Goal: Transaction & Acquisition: Book appointment/travel/reservation

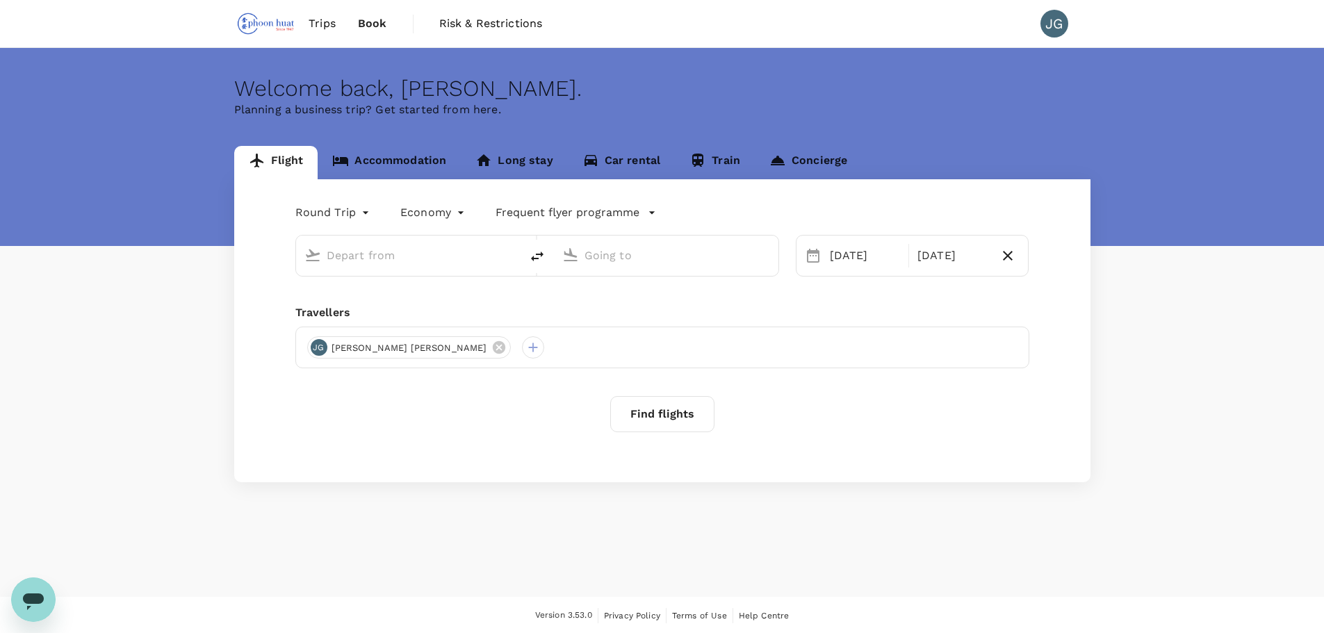
type input "Singapore Changi (SIN)"
type input "Brunei Intl (BWN)"
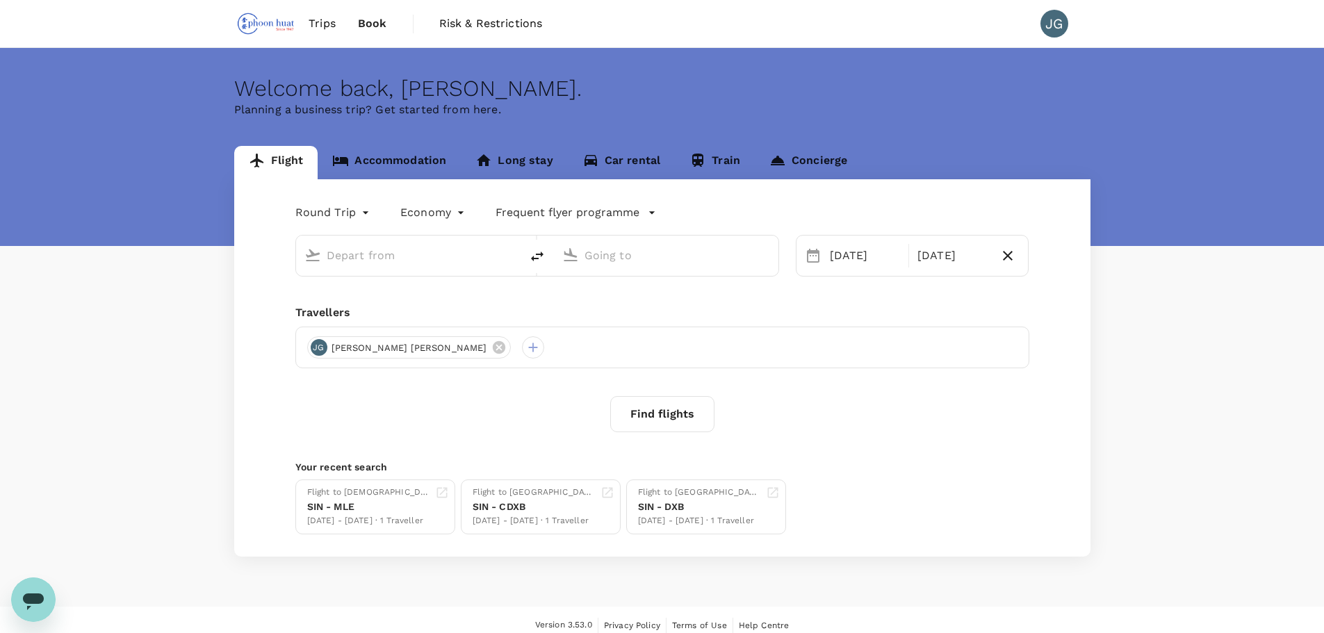
type input "Singapore Changi (SIN)"
type input "Brunei Intl (BWN)"
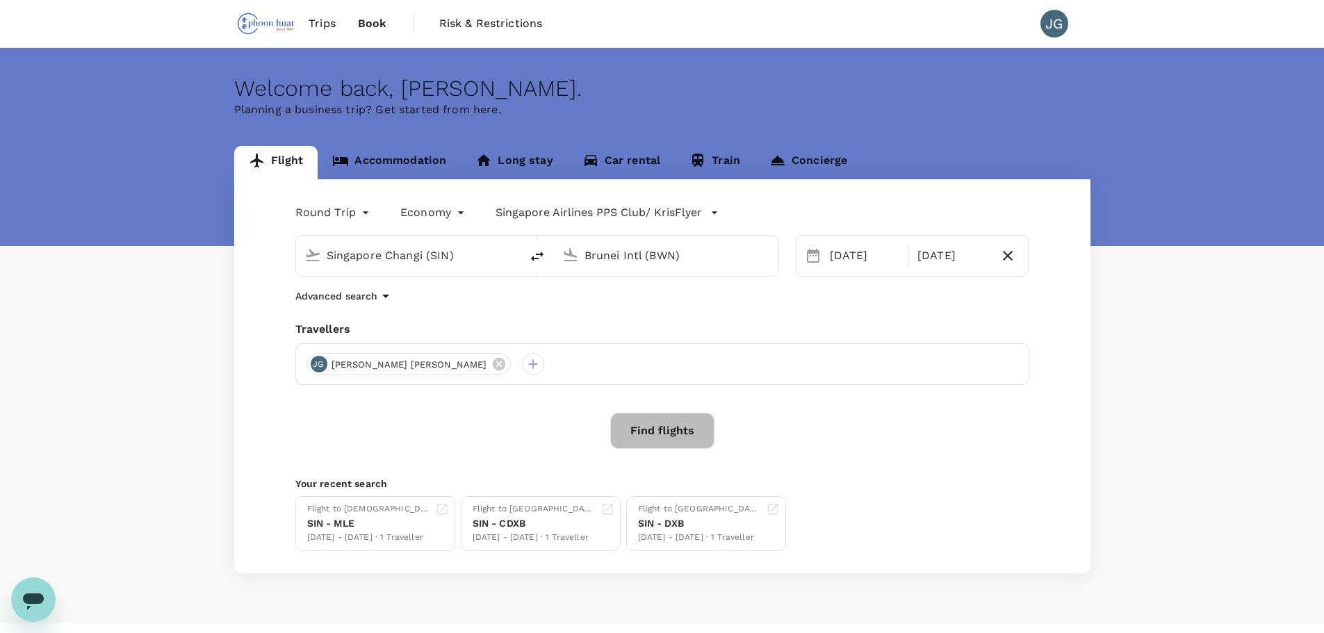
click at [655, 427] on button "Find flights" at bounding box center [662, 431] width 104 height 36
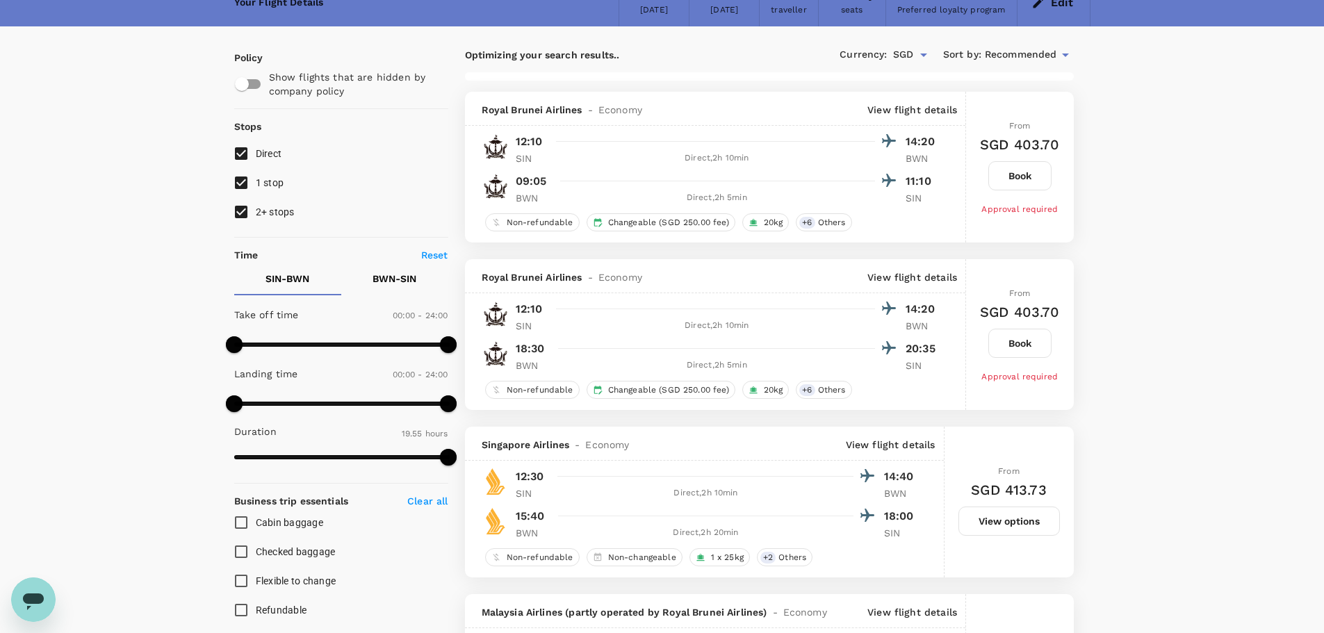
scroll to position [69, 0]
type input "1555"
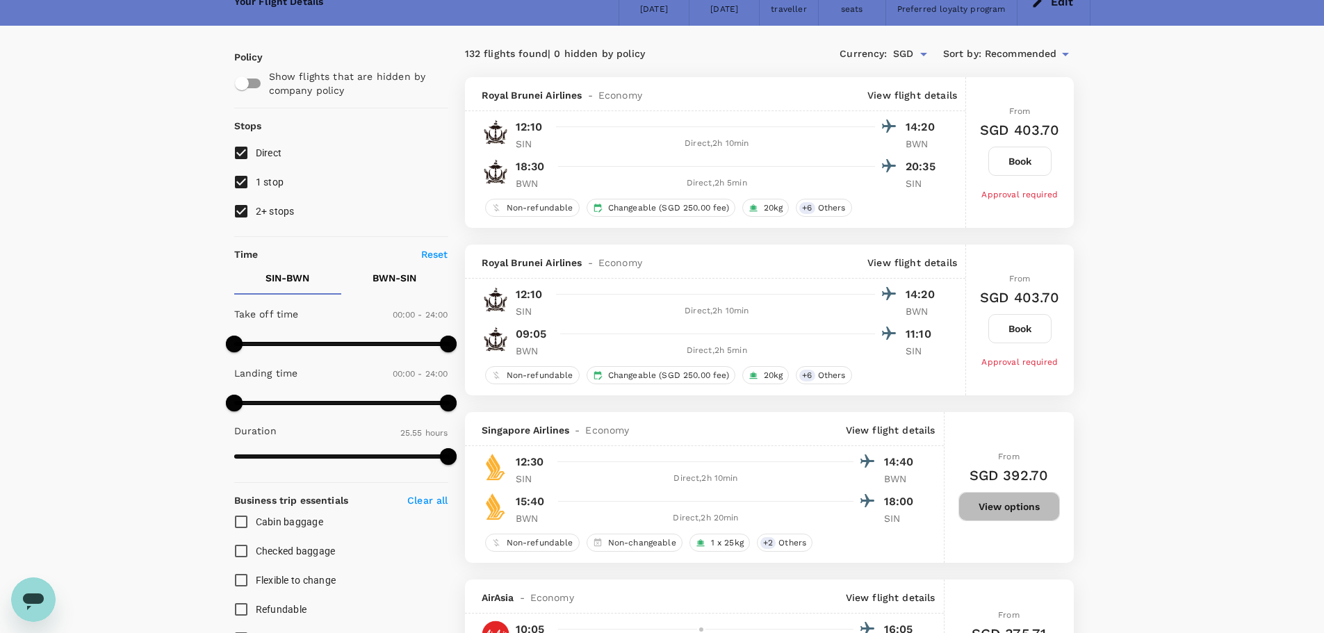
click at [1019, 513] on button "View options" at bounding box center [1008, 506] width 101 height 29
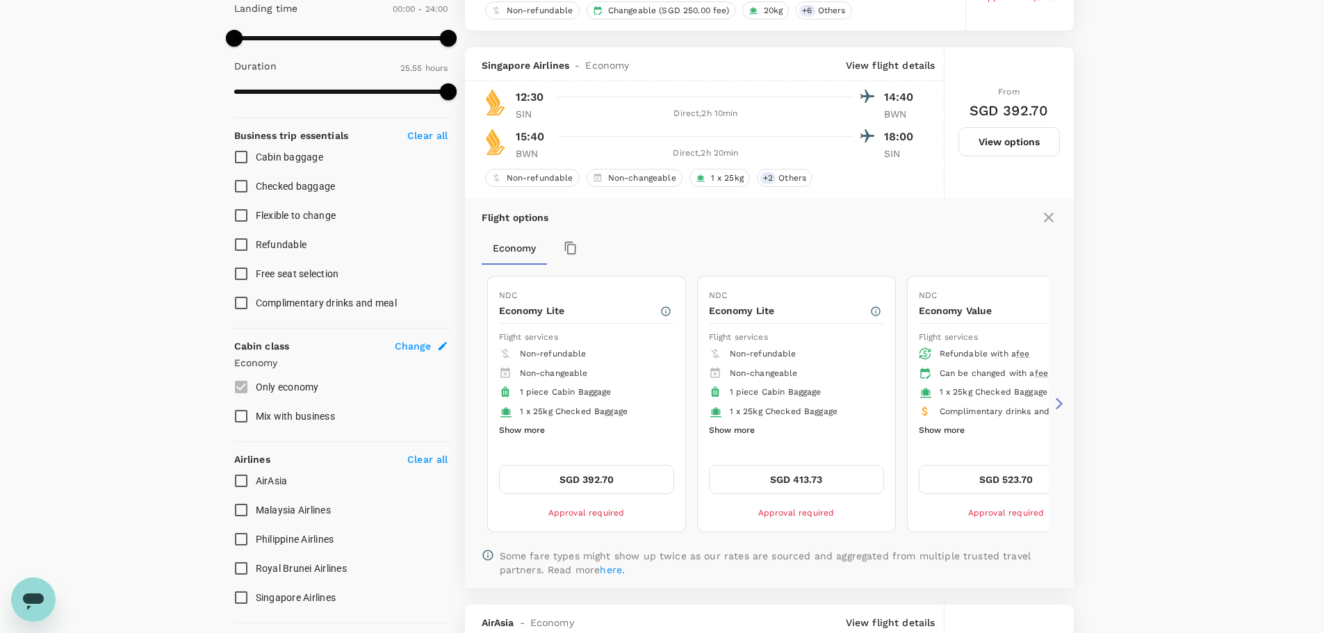
scroll to position [482, 0]
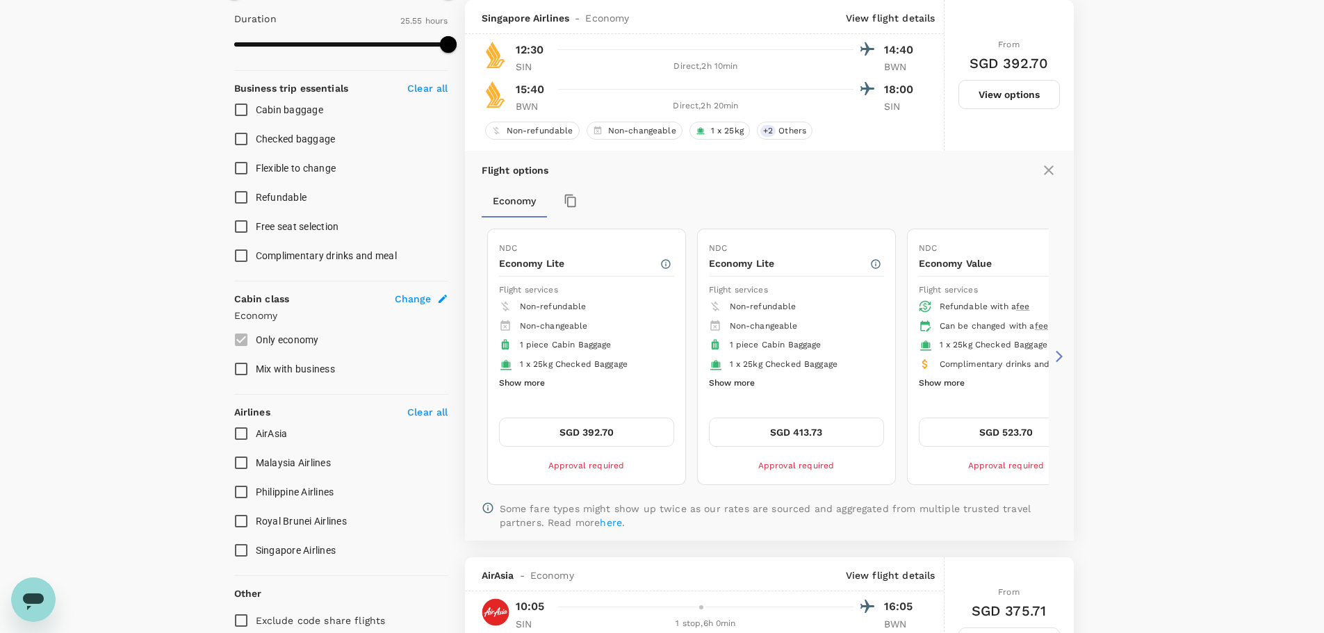
click at [623, 429] on button "SGD 392.70" at bounding box center [586, 432] width 175 height 29
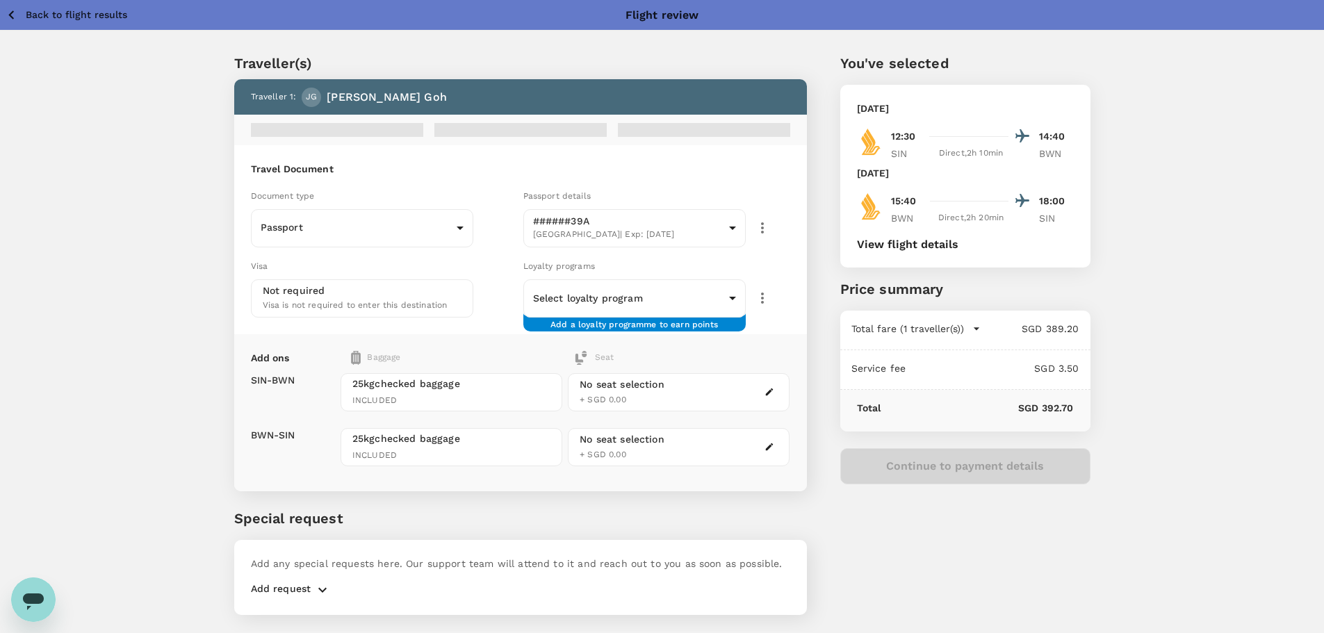
click at [632, 265] on div "Loyalty programs" at bounding box center [656, 266] width 267 height 15
click at [630, 289] on body "Back to flight results Flight review Traveller(s) Traveller 1 : JG Jia Zhen Ser…" at bounding box center [662, 335] width 1324 height 671
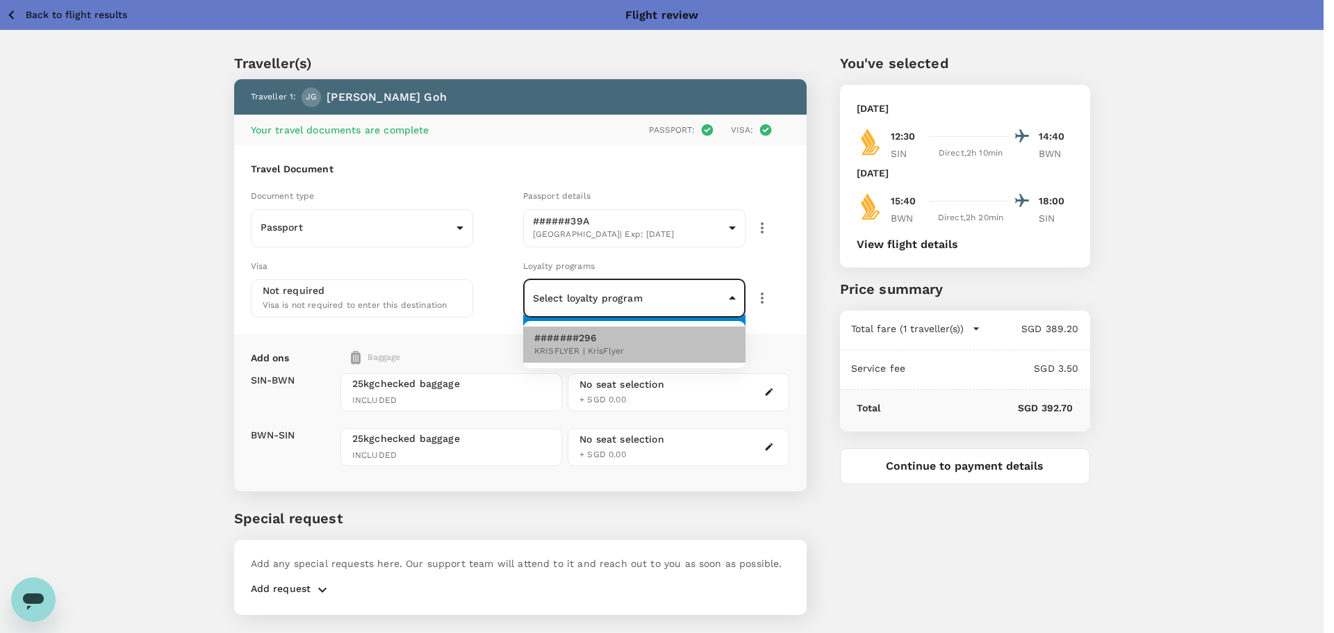
click at [623, 347] on span "KRISFLYER | KrisFlyer" at bounding box center [579, 352] width 90 height 14
type input "2f20b040-2eef-42a9-b874-89af27e9f101"
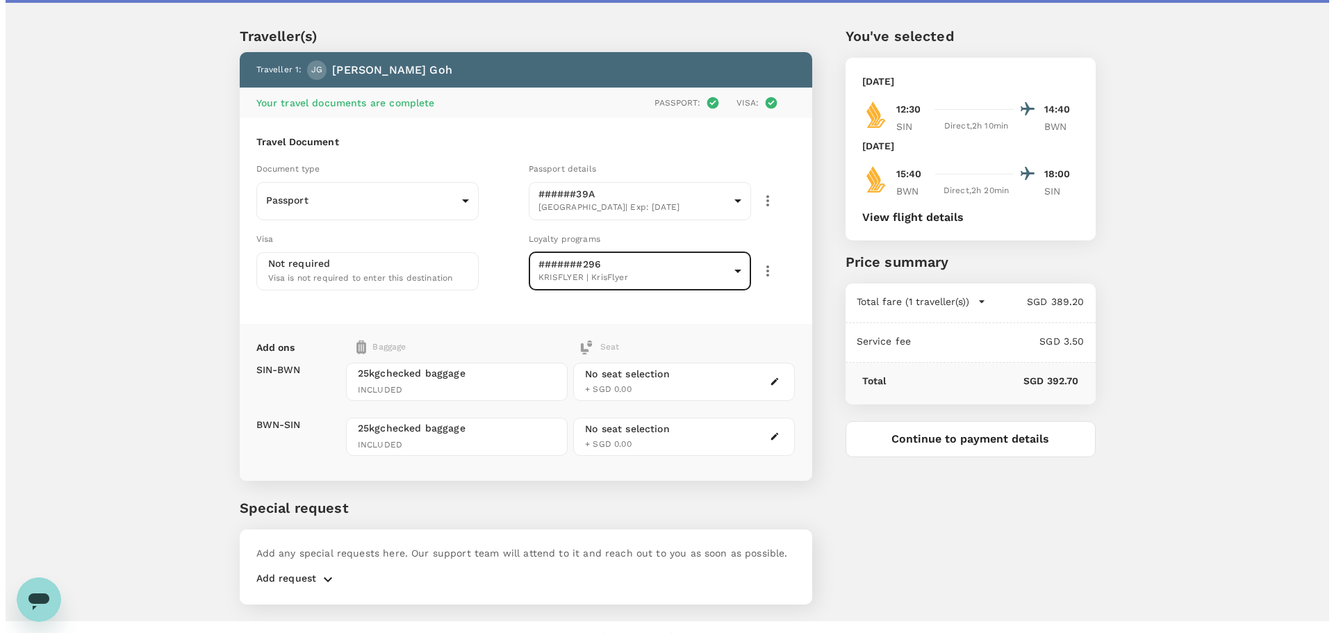
scroll to position [53, 0]
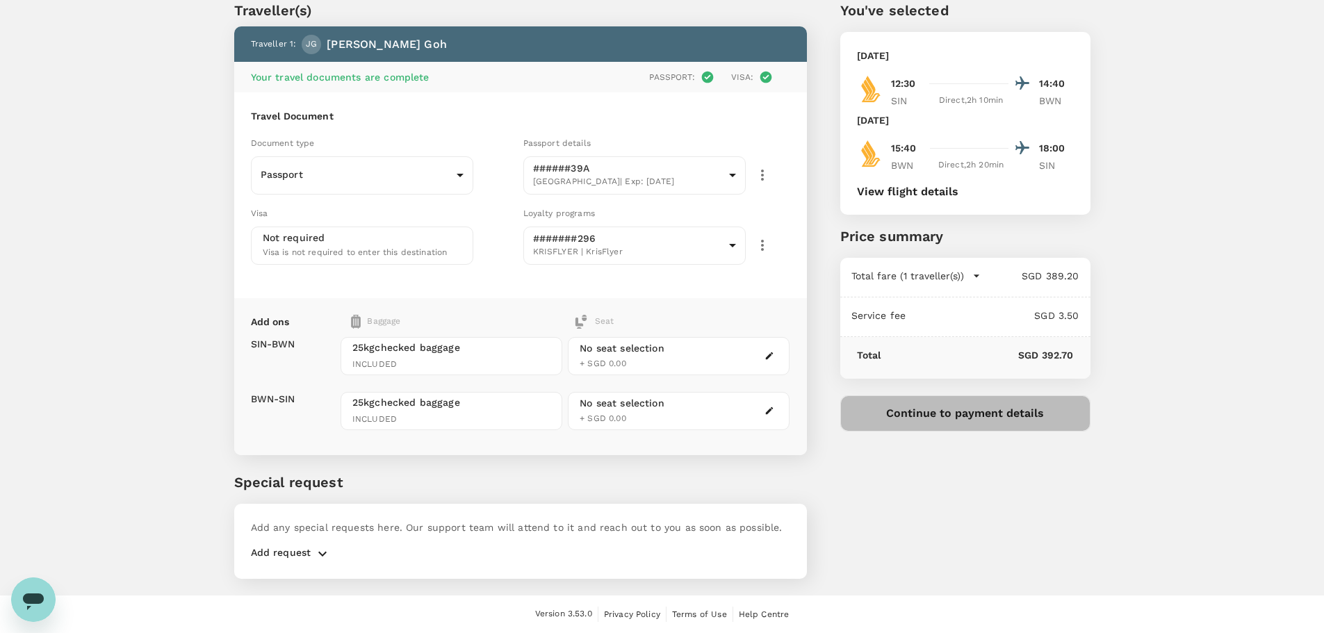
click at [953, 420] on button "Continue to payment details" at bounding box center [965, 413] width 250 height 36
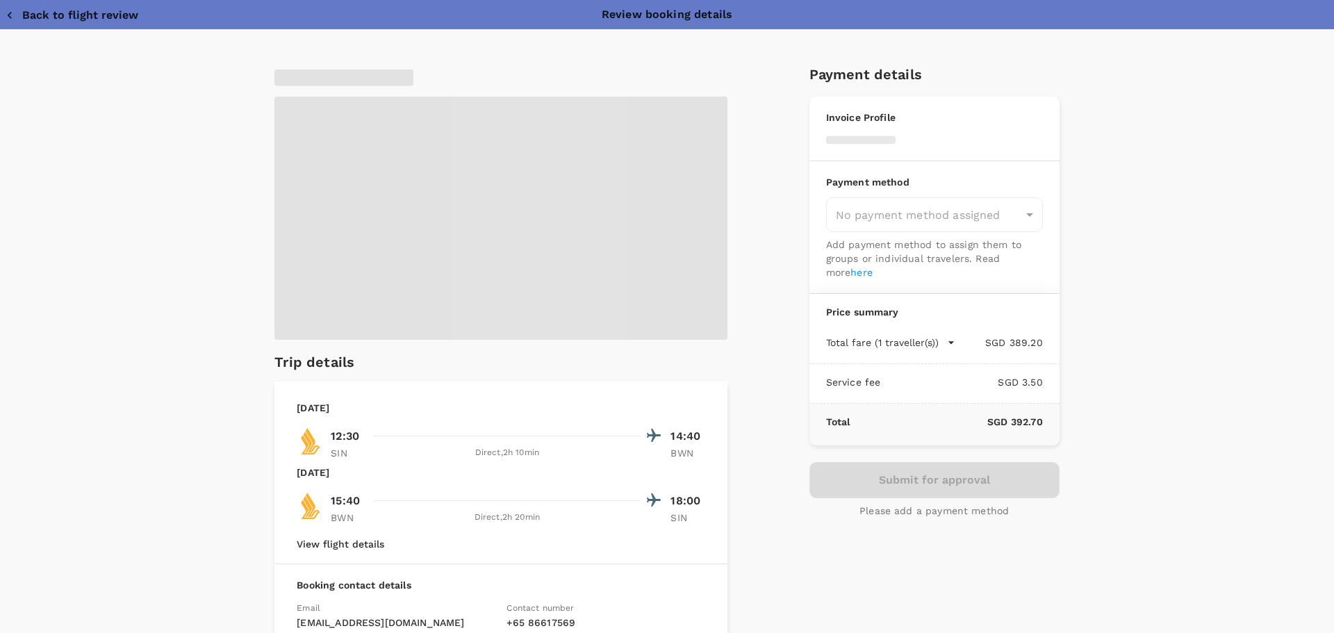
type input "9e97b462-4c25-472c-89ab-f051c91c7086"
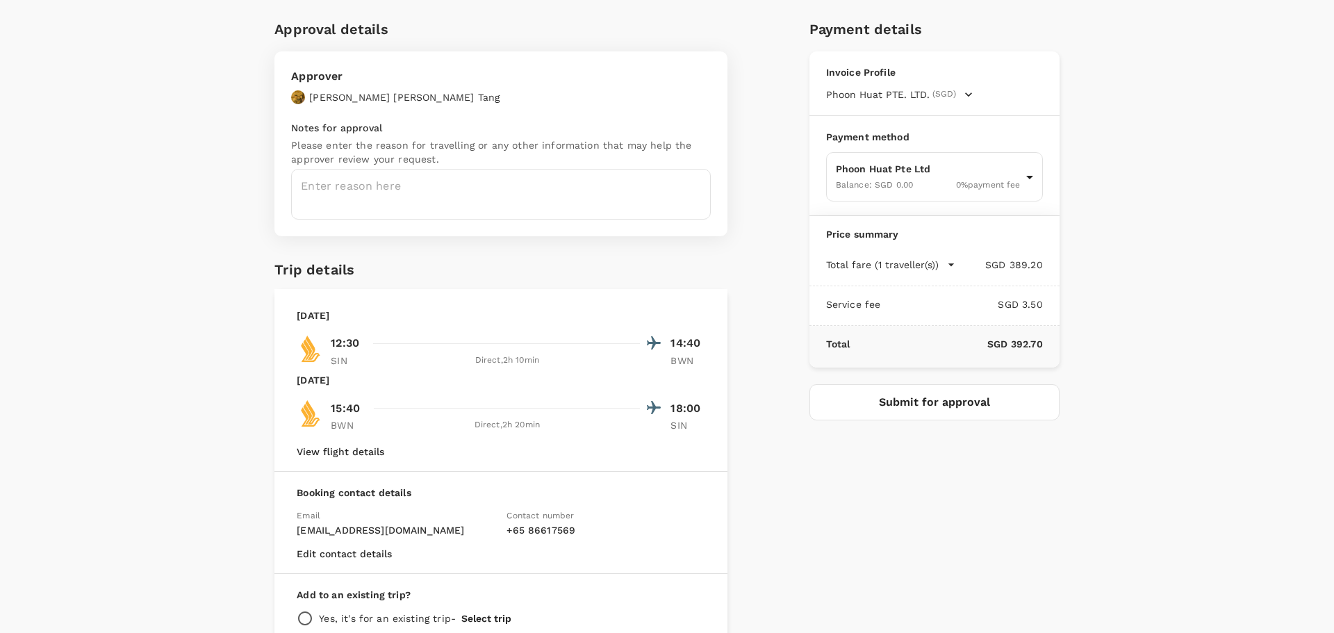
scroll to position [69, 0]
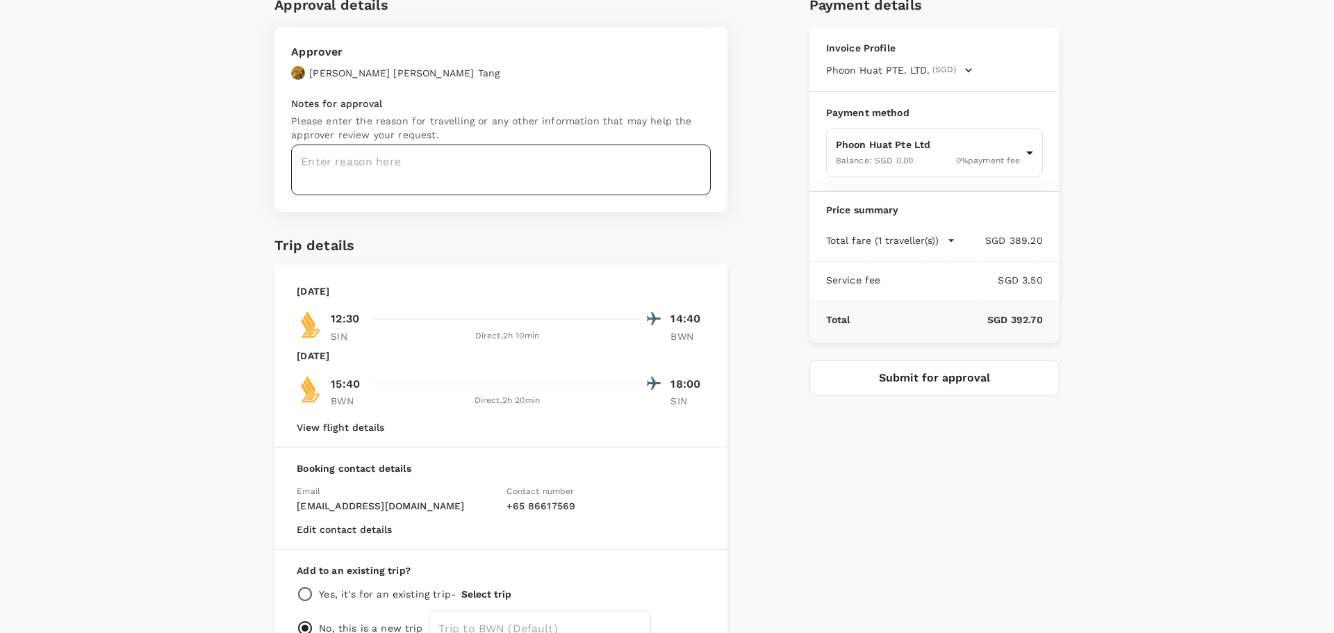
click at [557, 166] on textarea at bounding box center [501, 170] width 420 height 51
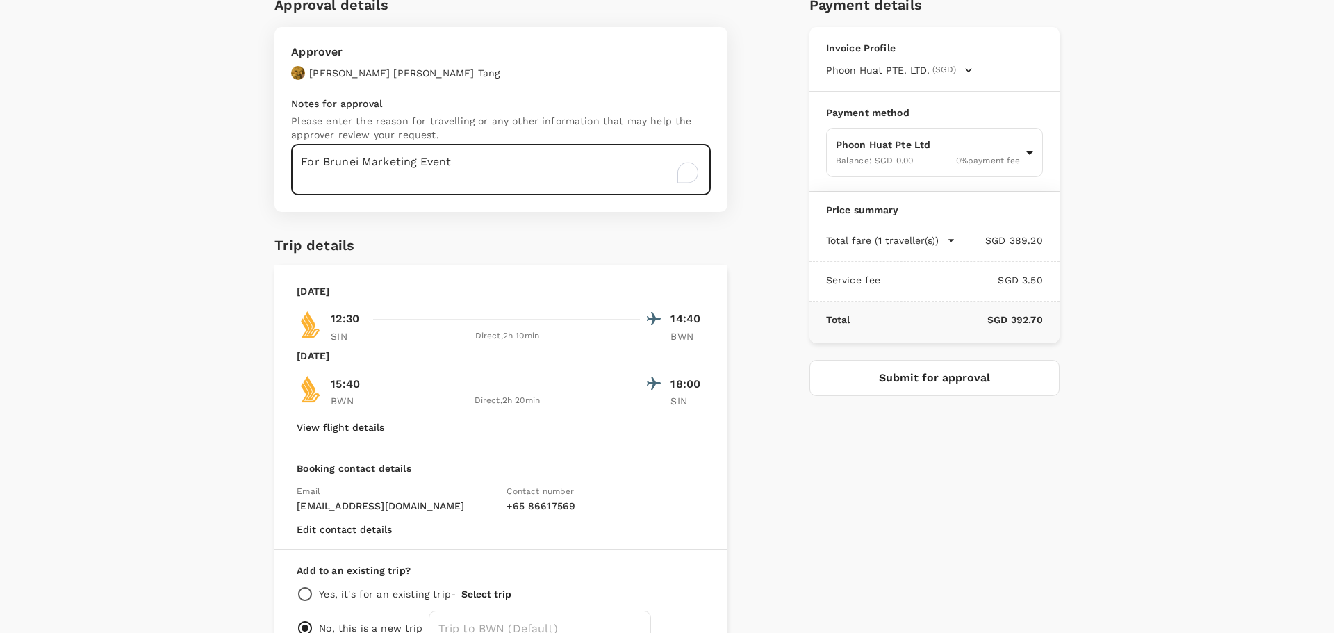
type textarea "For Brunei Marketing Event"
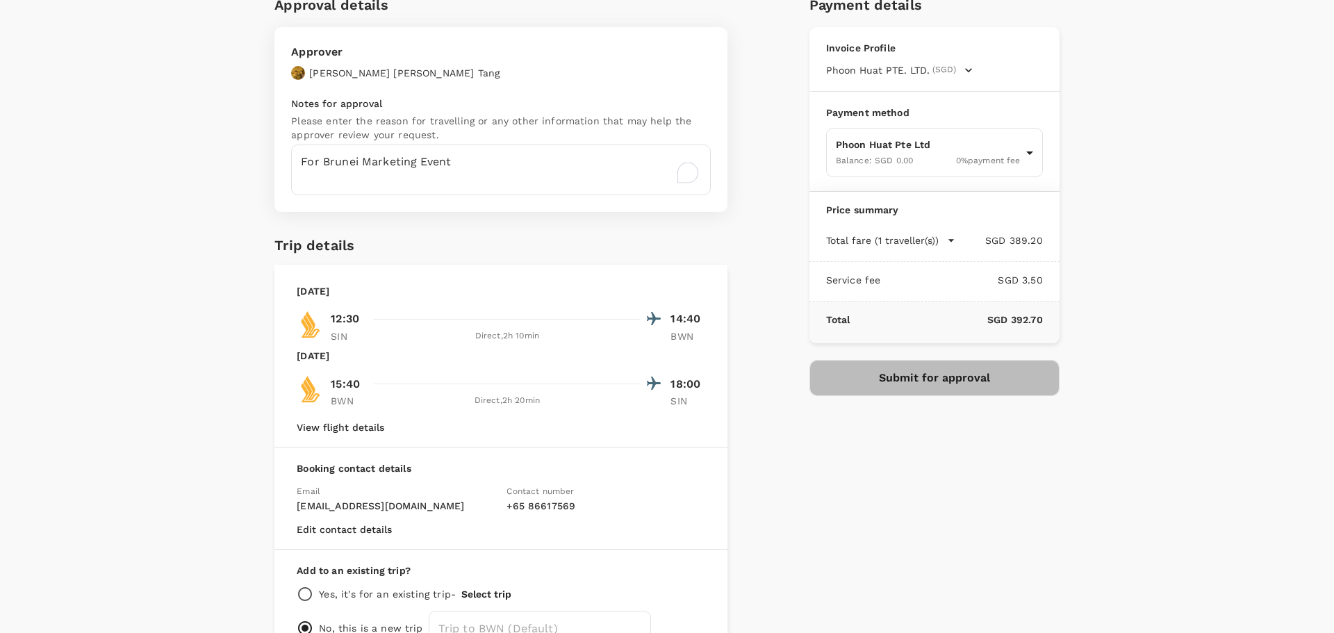
click at [926, 377] on button "Submit for approval" at bounding box center [935, 378] width 250 height 36
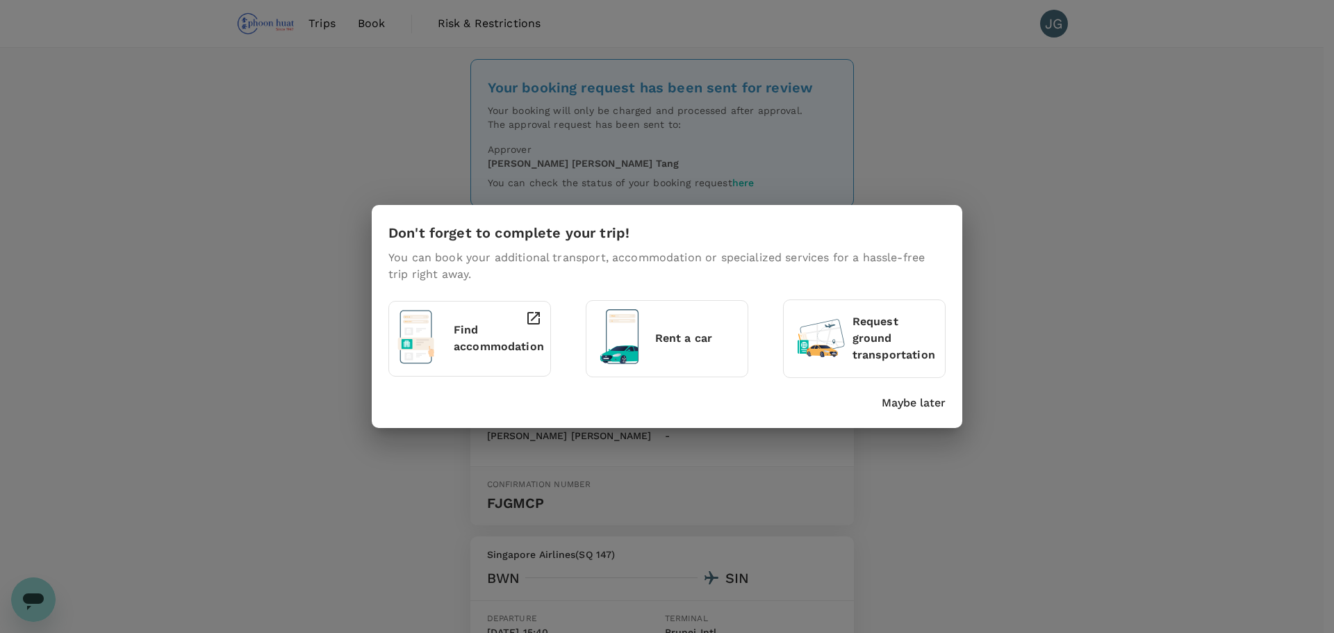
click at [915, 407] on p "Maybe later" at bounding box center [914, 403] width 64 height 17
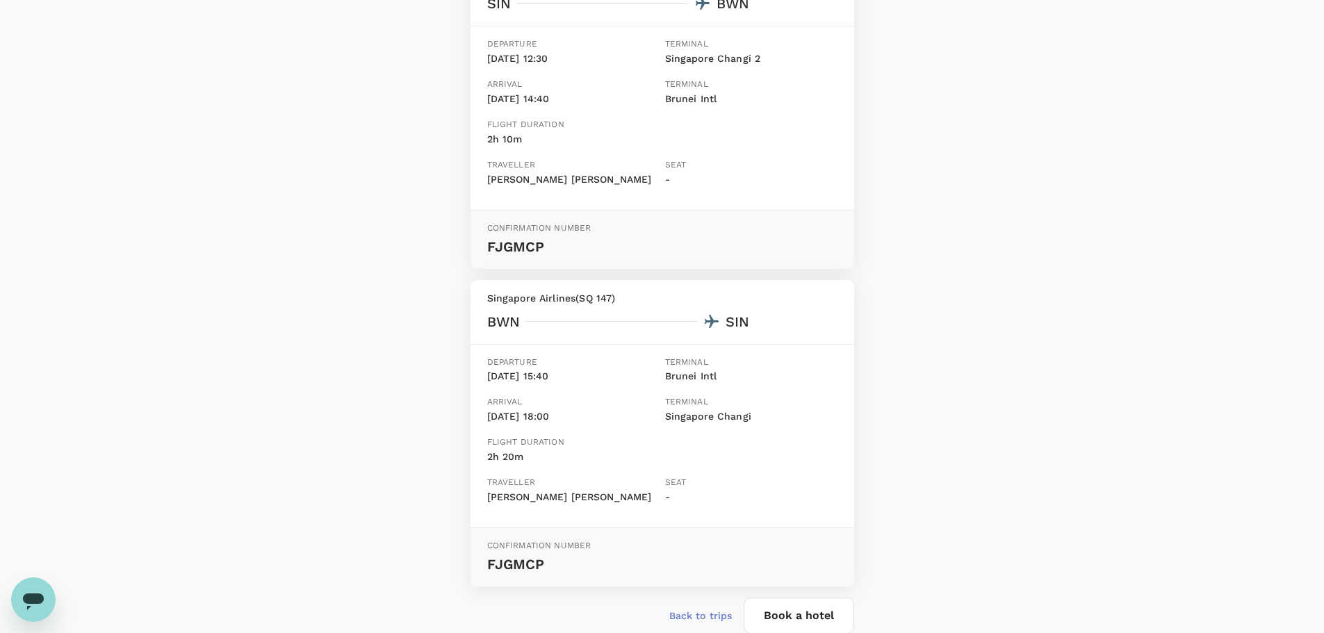
scroll to position [278, 0]
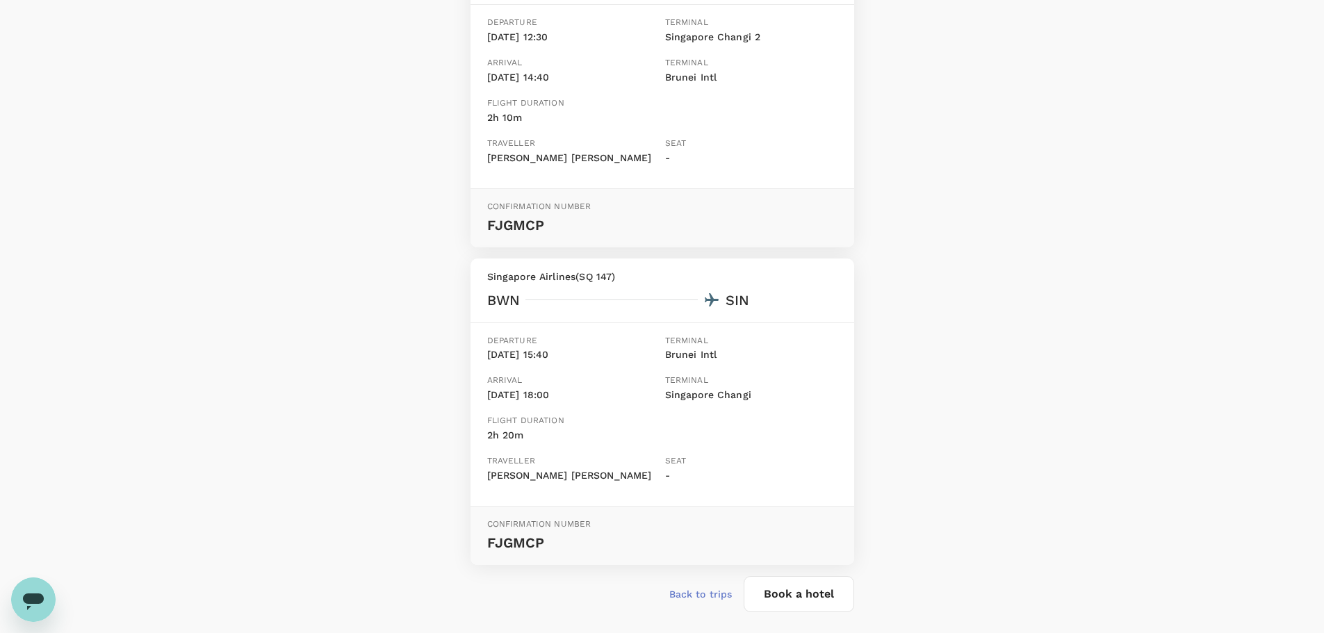
click at [712, 367] on div "Terminal Brunei Intl" at bounding box center [748, 352] width 178 height 46
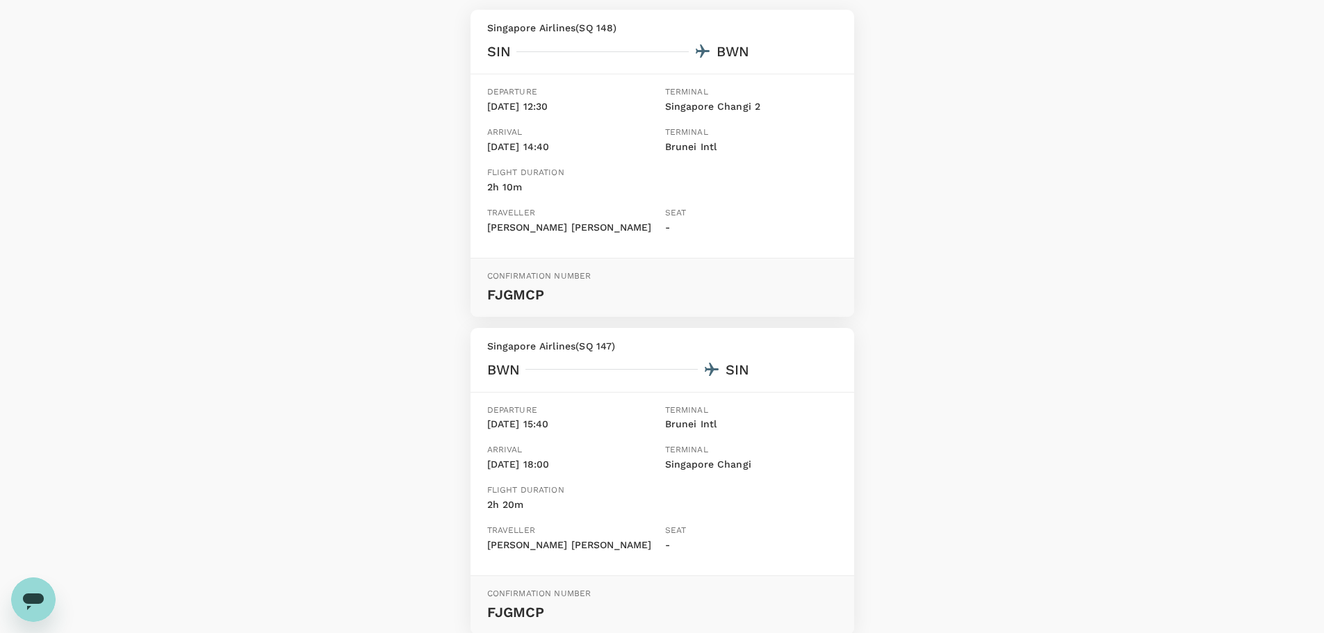
scroll to position [0, 0]
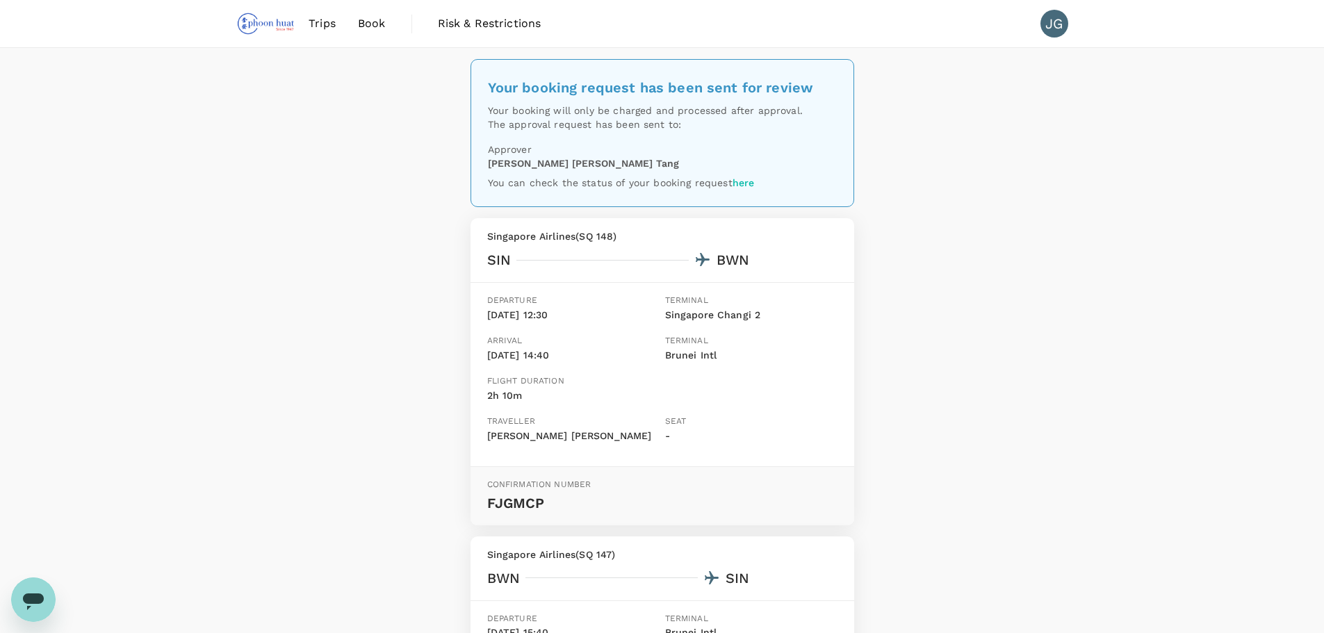
click at [322, 28] on span "Trips" at bounding box center [322, 23] width 27 height 17
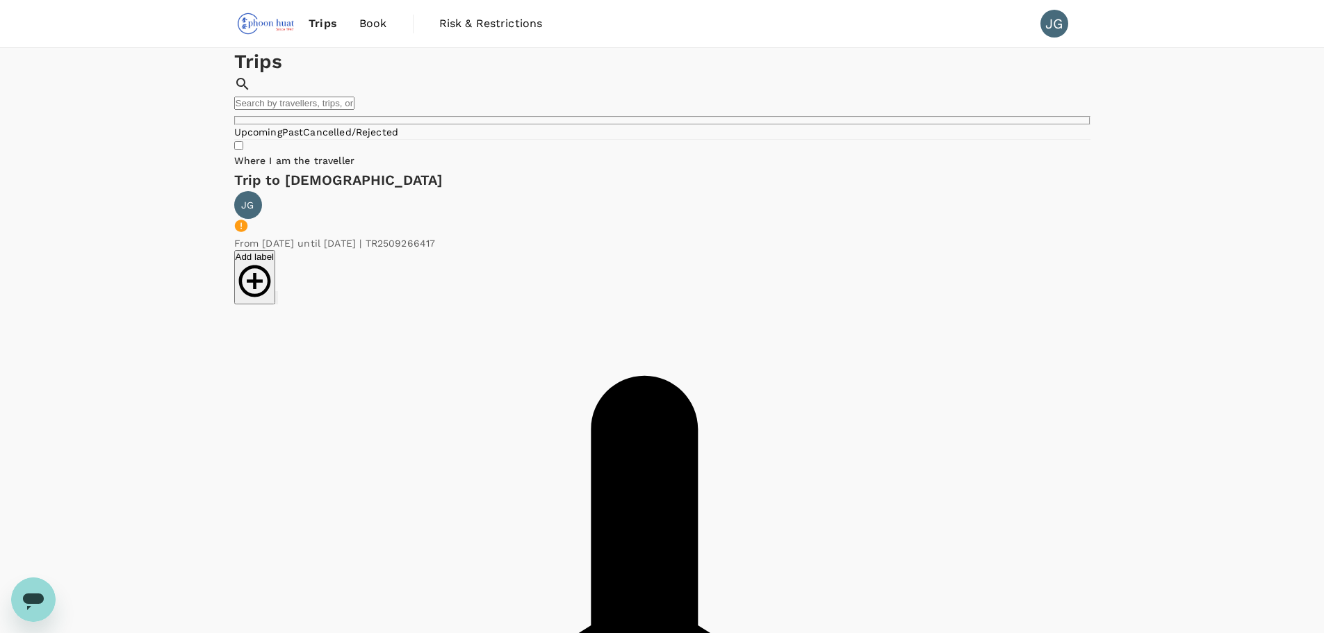
click at [256, 17] on img at bounding box center [266, 23] width 64 height 31
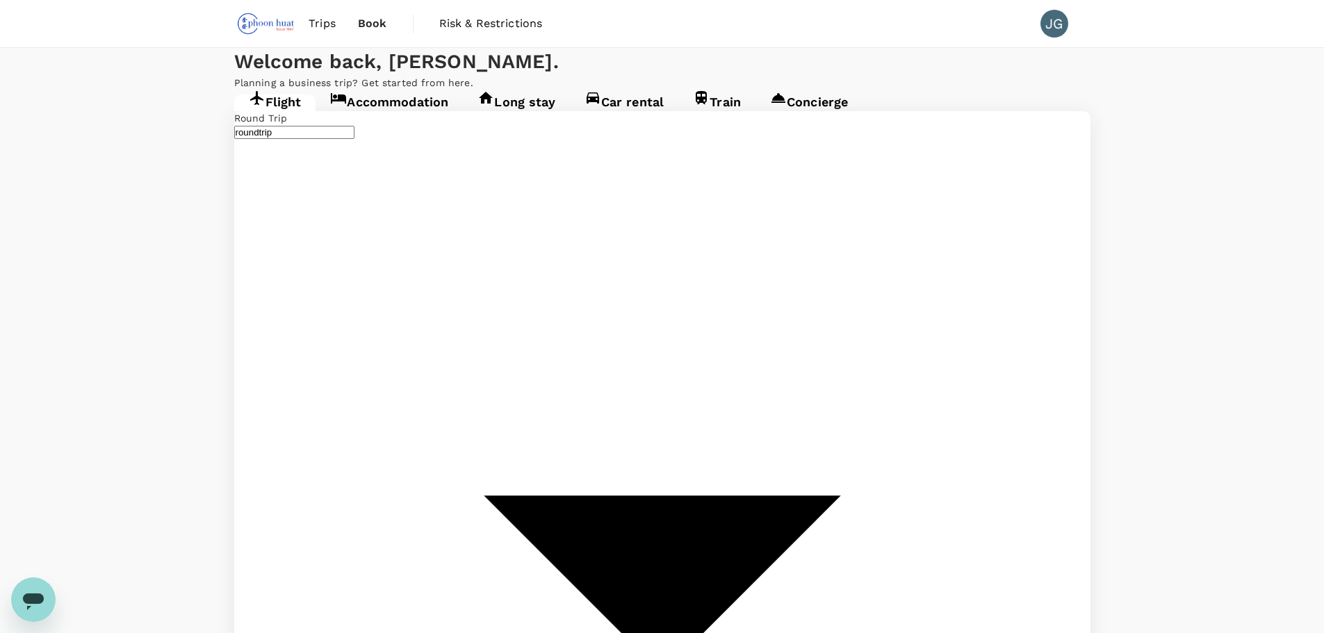
type input "undefined, undefined (any)"
type input "Singapore Changi (SIN)"
type input "Brunei Intl (BWN)"
type input "Singapore Changi (SIN)"
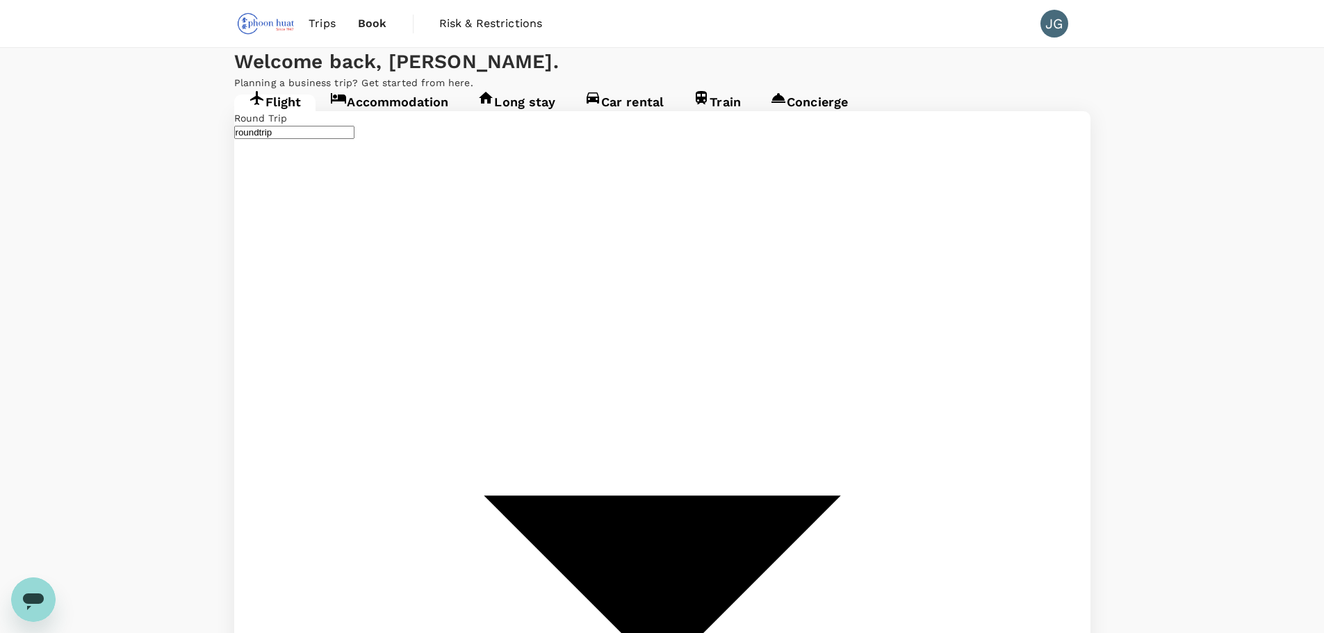
type input "Brunei Intl (BWN)"
